Goal: Information Seeking & Learning: Learn about a topic

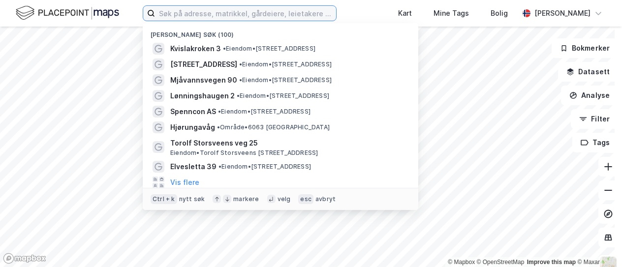
click at [231, 8] on input at bounding box center [245, 13] width 181 height 15
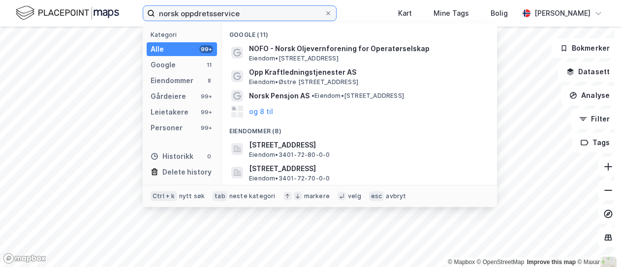
type input "norsk oppdretsservice"
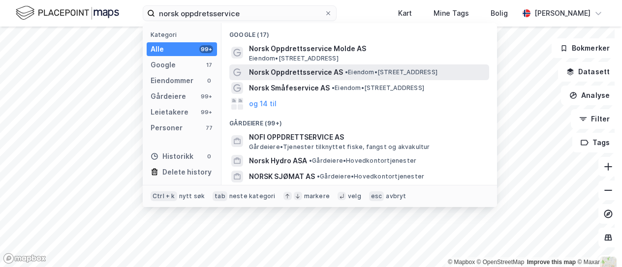
click at [295, 77] on span "Norsk Oppdrettsservice AS" at bounding box center [296, 72] width 94 height 12
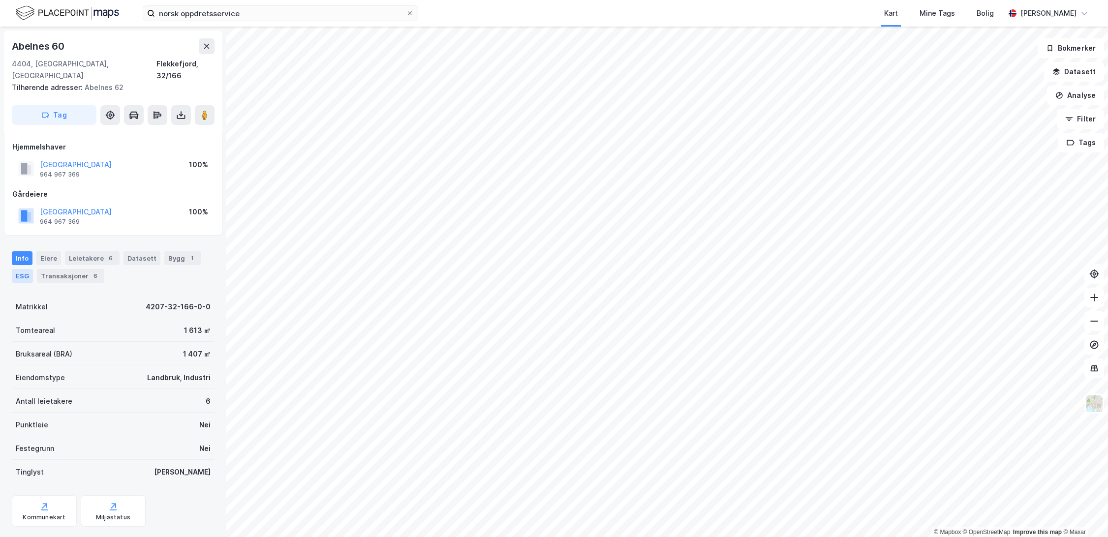
click at [20, 267] on div "ESG" at bounding box center [22, 276] width 21 height 14
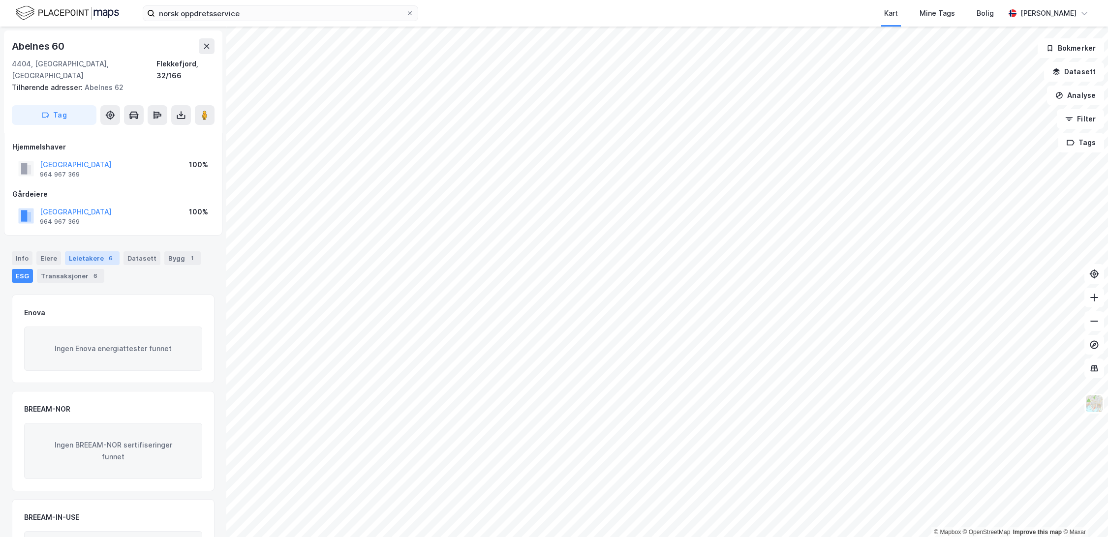
click at [93, 251] on div "Leietakere 6" at bounding box center [92, 258] width 55 height 14
click at [622, 4] on div "[PERSON_NAME]" at bounding box center [1049, 13] width 88 height 20
